Goal: Navigation & Orientation: Find specific page/section

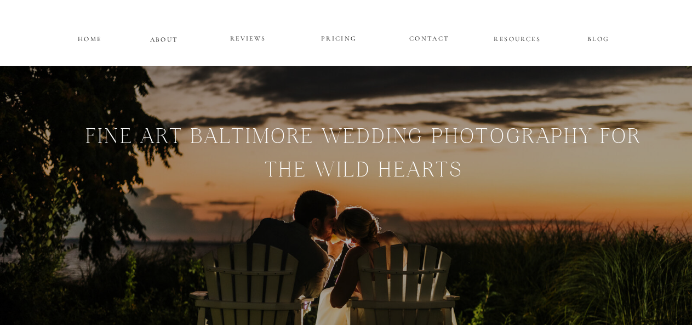
click at [332, 36] on p "PRICING" at bounding box center [339, 38] width 66 height 13
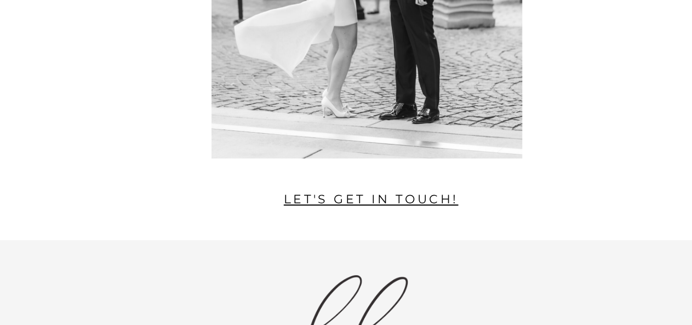
scroll to position [2463, 0]
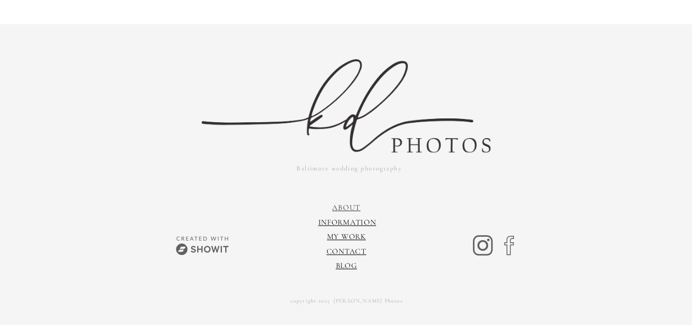
click at [350, 209] on link "About" at bounding box center [346, 207] width 28 height 9
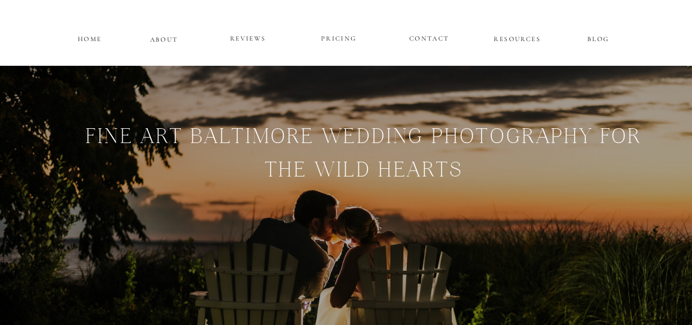
click at [89, 39] on p "HOME" at bounding box center [89, 37] width 27 height 9
